Goal: Information Seeking & Learning: Learn about a topic

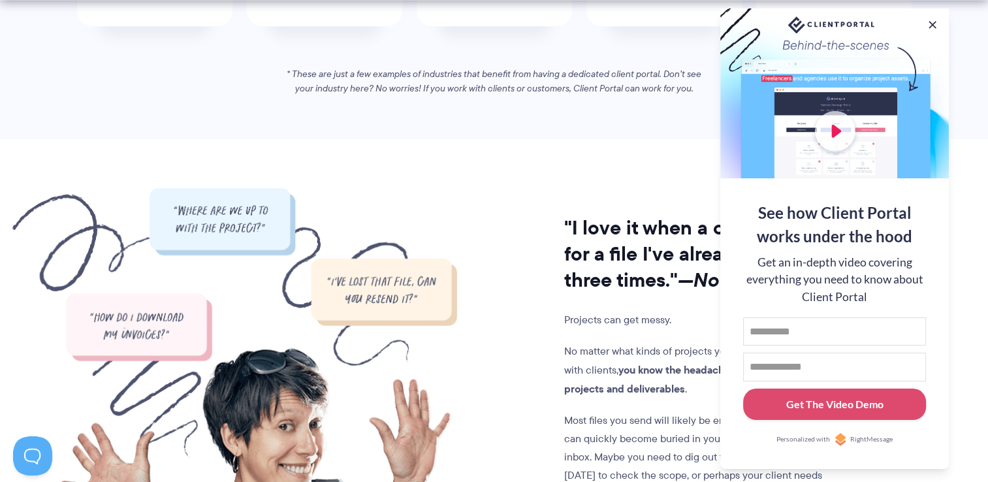
scroll to position [980, 0]
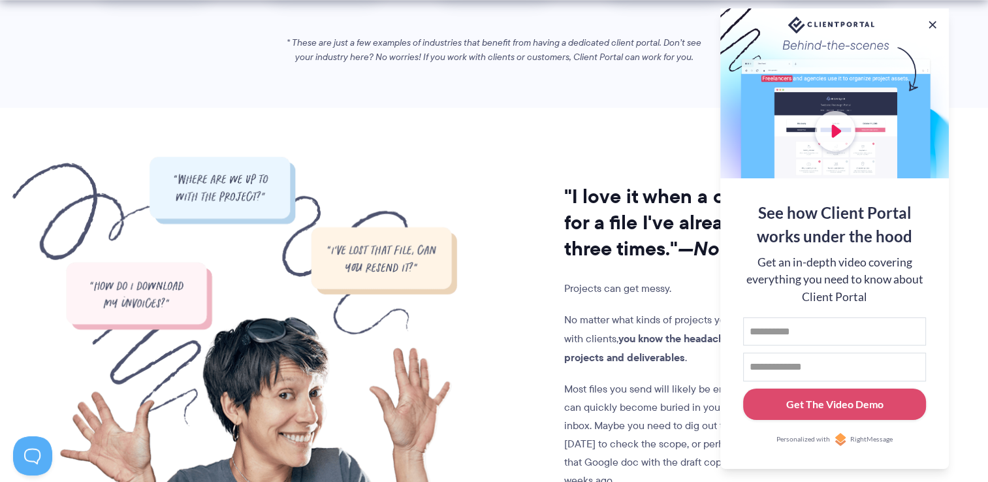
click at [828, 142] on div at bounding box center [835, 93] width 229 height 170
click at [934, 19] on button at bounding box center [933, 25] width 16 height 16
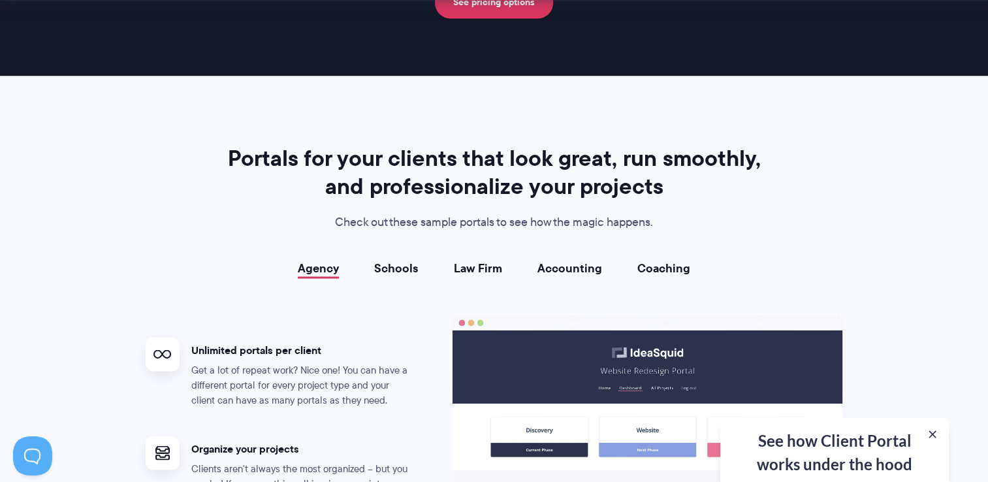
scroll to position [2286, 0]
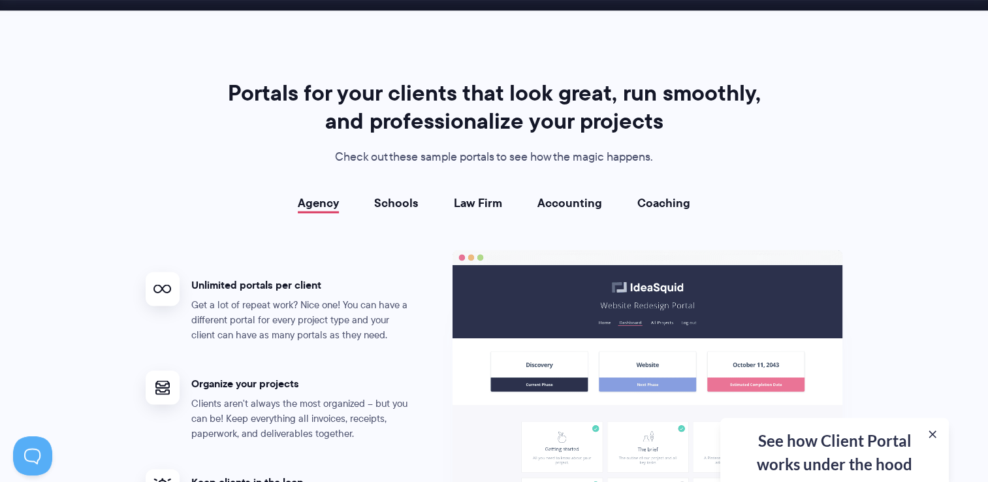
click at [335, 279] on h4 "Unlimited portals per client" at bounding box center [302, 285] width 222 height 14
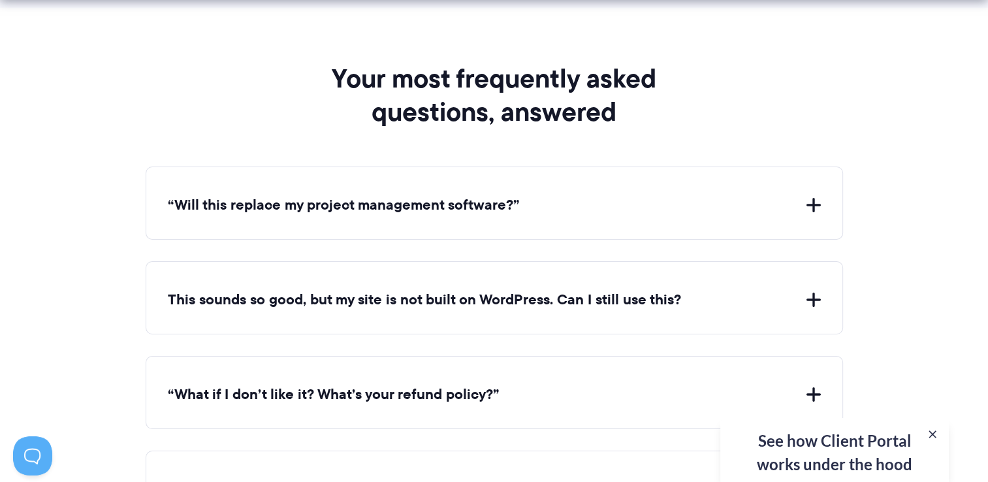
scroll to position [4768, 0]
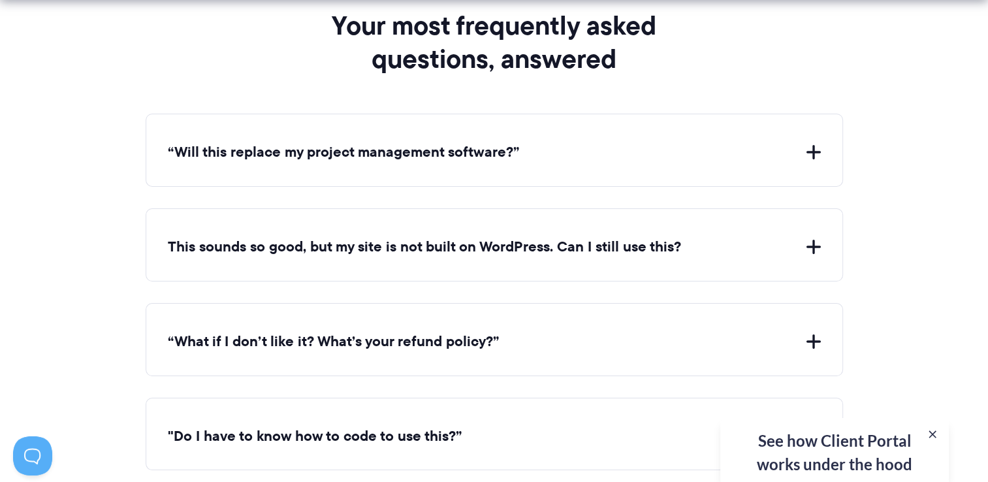
click at [813, 142] on button "“Will this replace my project management software?”" at bounding box center [494, 152] width 653 height 20
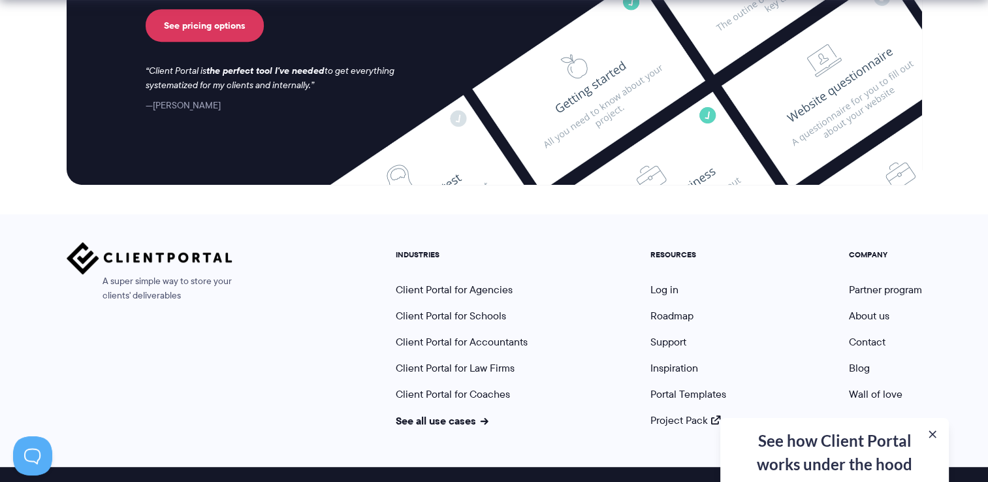
scroll to position [5653, 0]
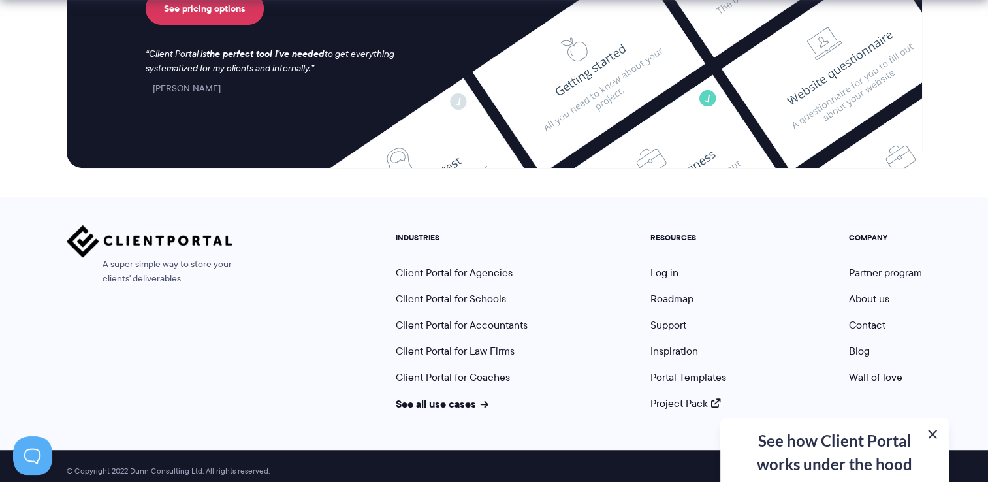
click at [930, 436] on button at bounding box center [933, 435] width 16 height 16
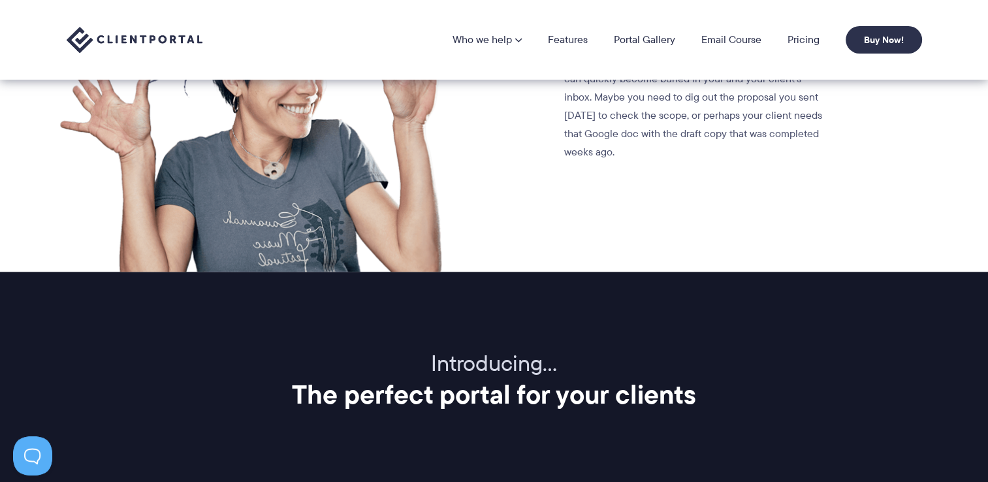
scroll to position [1266, 0]
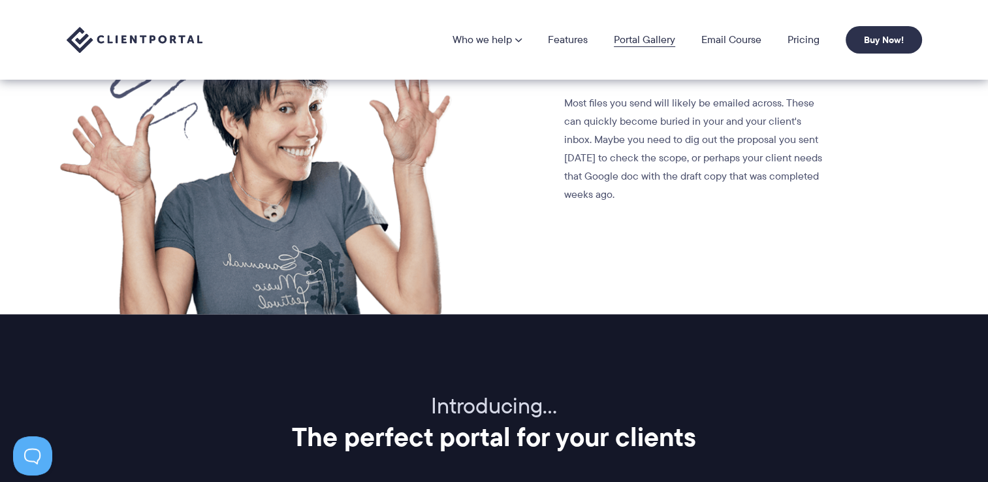
click at [642, 39] on link "Portal Gallery" at bounding box center [644, 40] width 61 height 10
